Goal: Task Accomplishment & Management: Manage account settings

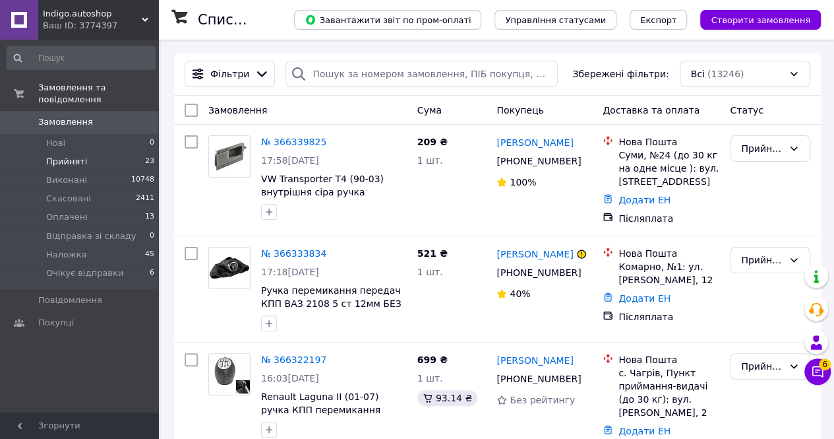
click at [87, 152] on li "Прийняті 23" at bounding box center [81, 161] width 162 height 18
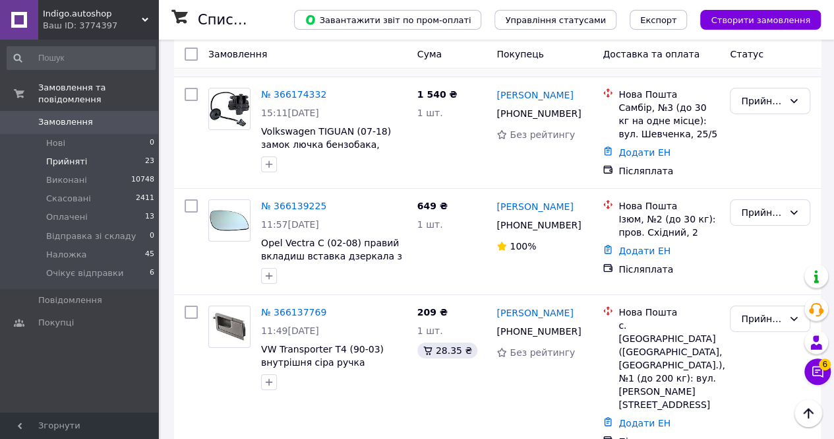
scroll to position [2270, 0]
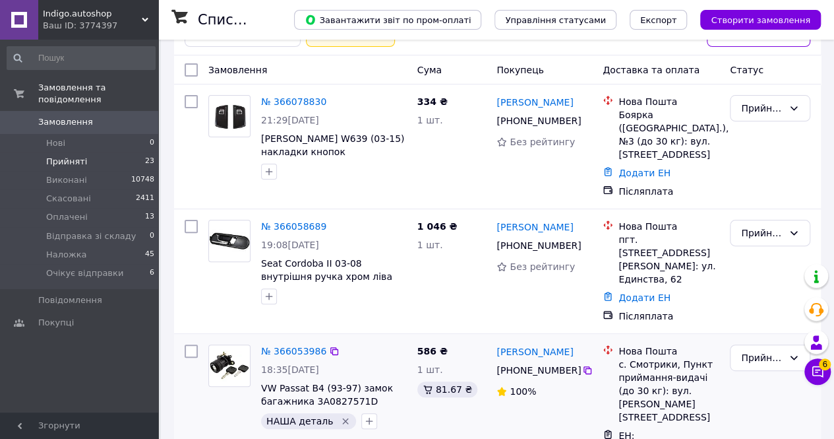
scroll to position [156, 0]
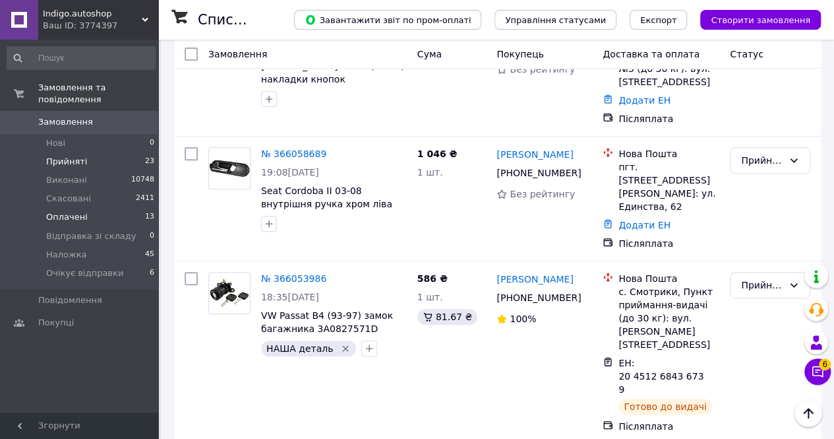
click at [86, 208] on li "Оплачені 13" at bounding box center [81, 217] width 162 height 18
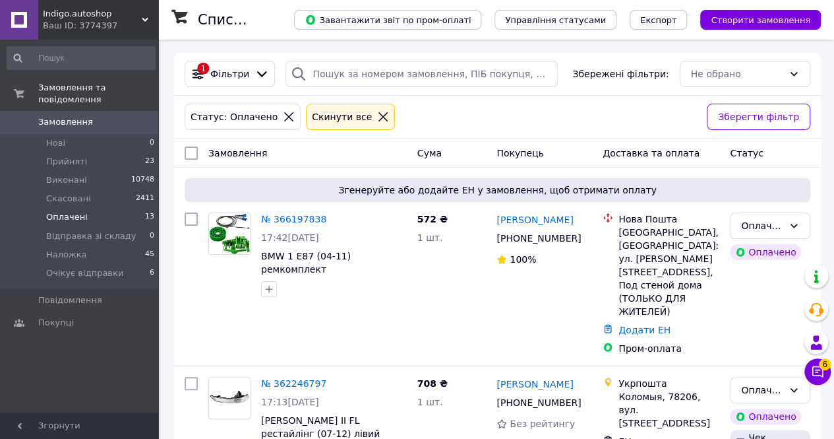
click at [134, 20] on div "Ваш ID: 3774397" at bounding box center [100, 26] width 115 height 12
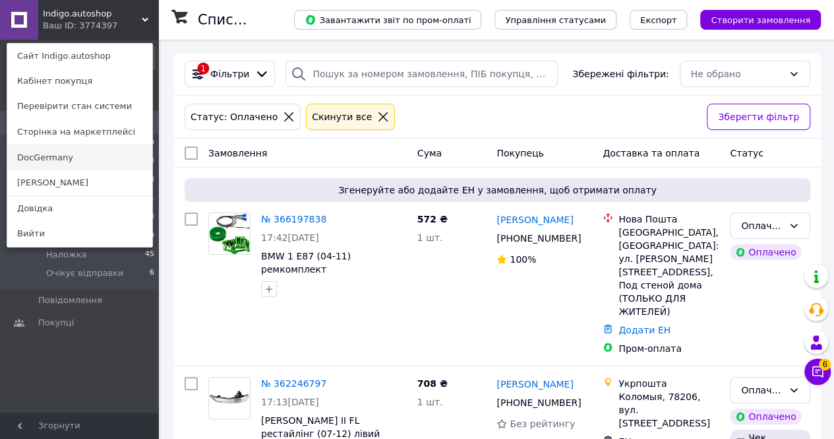
click at [65, 166] on link "DocGermany" at bounding box center [79, 157] width 145 height 25
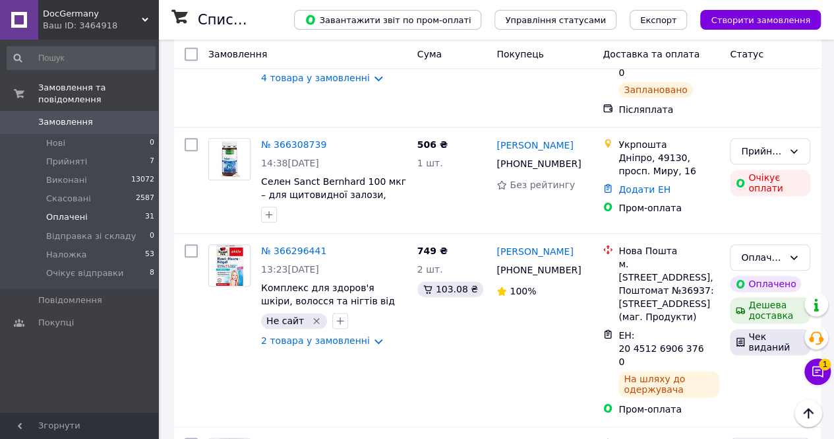
click at [87, 208] on li "Оплачені 31" at bounding box center [81, 217] width 162 height 18
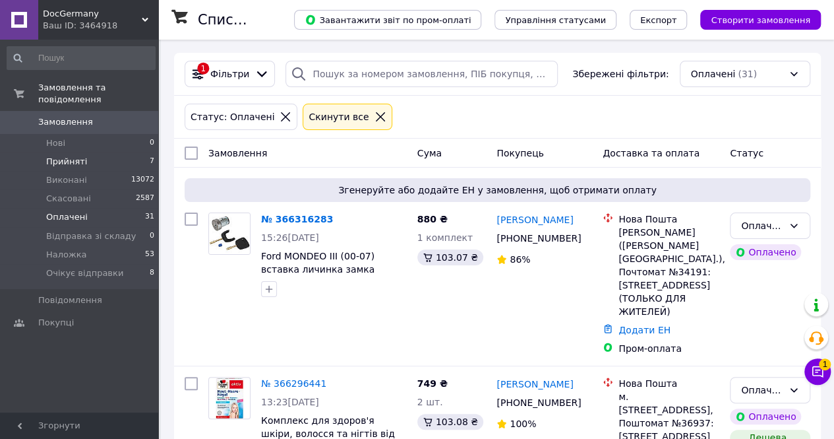
click at [90, 152] on li "Прийняті 7" at bounding box center [81, 161] width 162 height 18
